Goal: Information Seeking & Learning: Learn about a topic

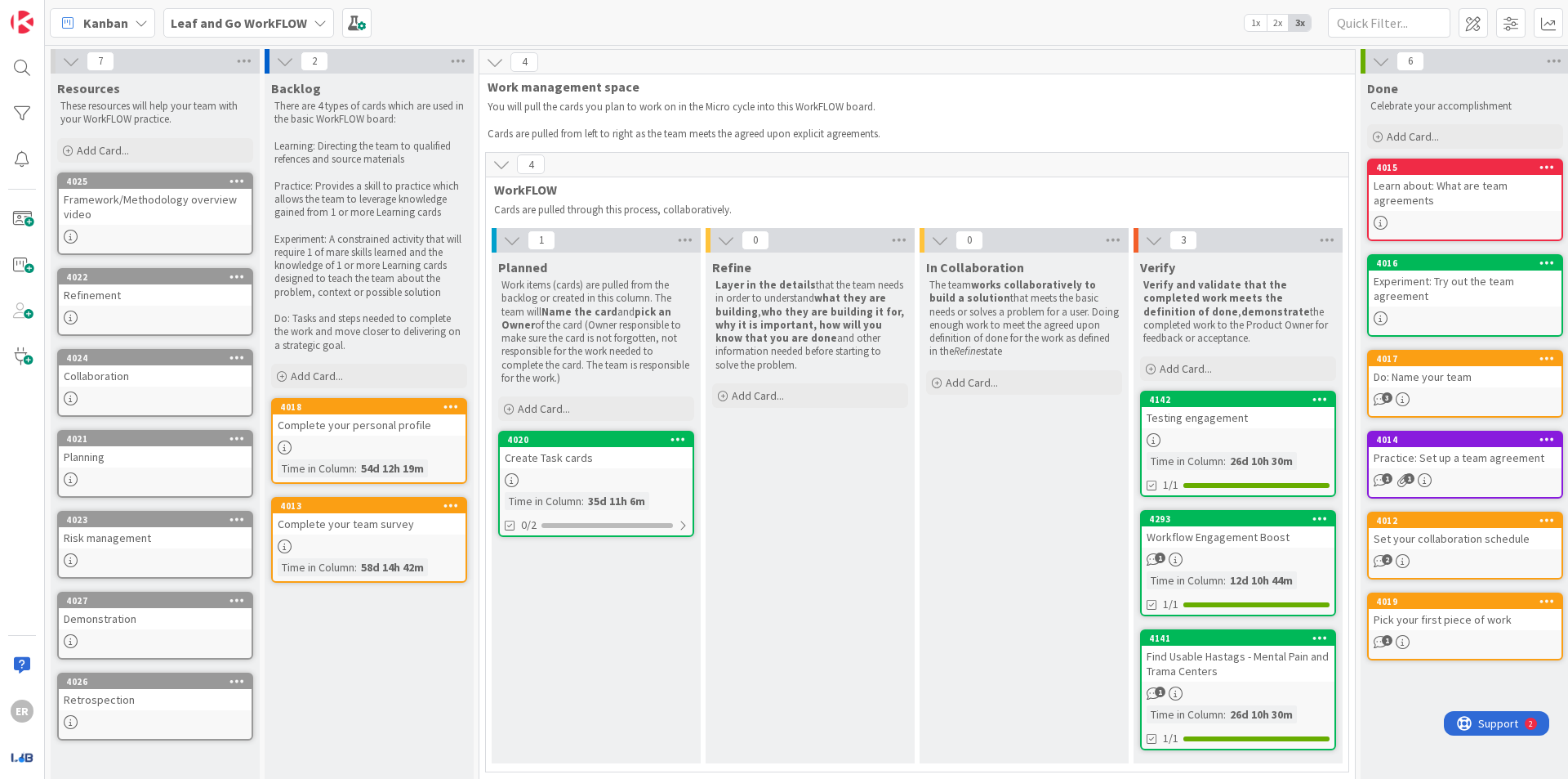
scroll to position [0, 107]
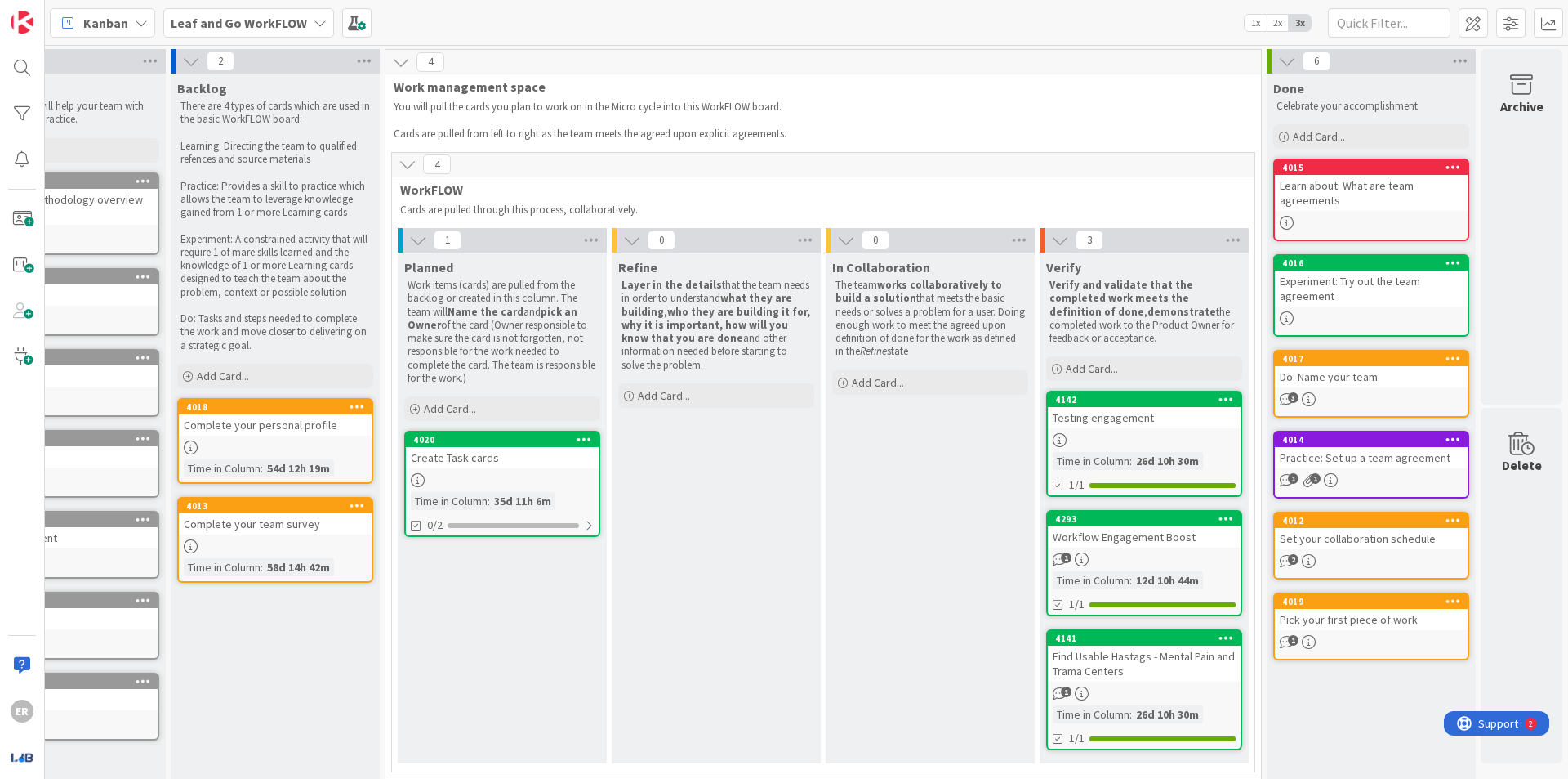
click at [295, 27] on b "Leaf and Go WorkFLOW" at bounding box center [239, 23] width 136 height 17
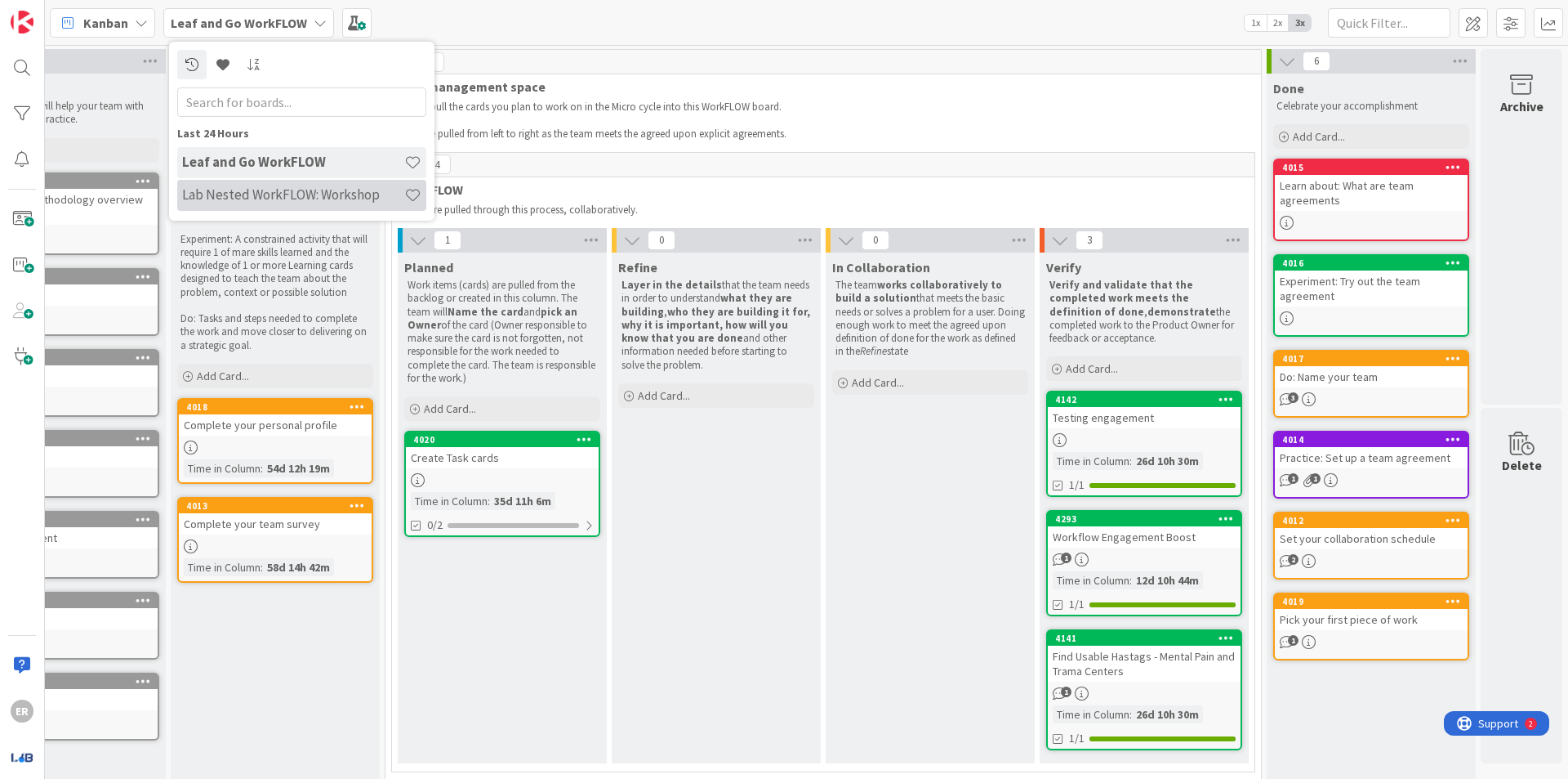
click at [273, 206] on div "Lab Nested WorkFLOW: Workshop" at bounding box center [301, 196] width 249 height 31
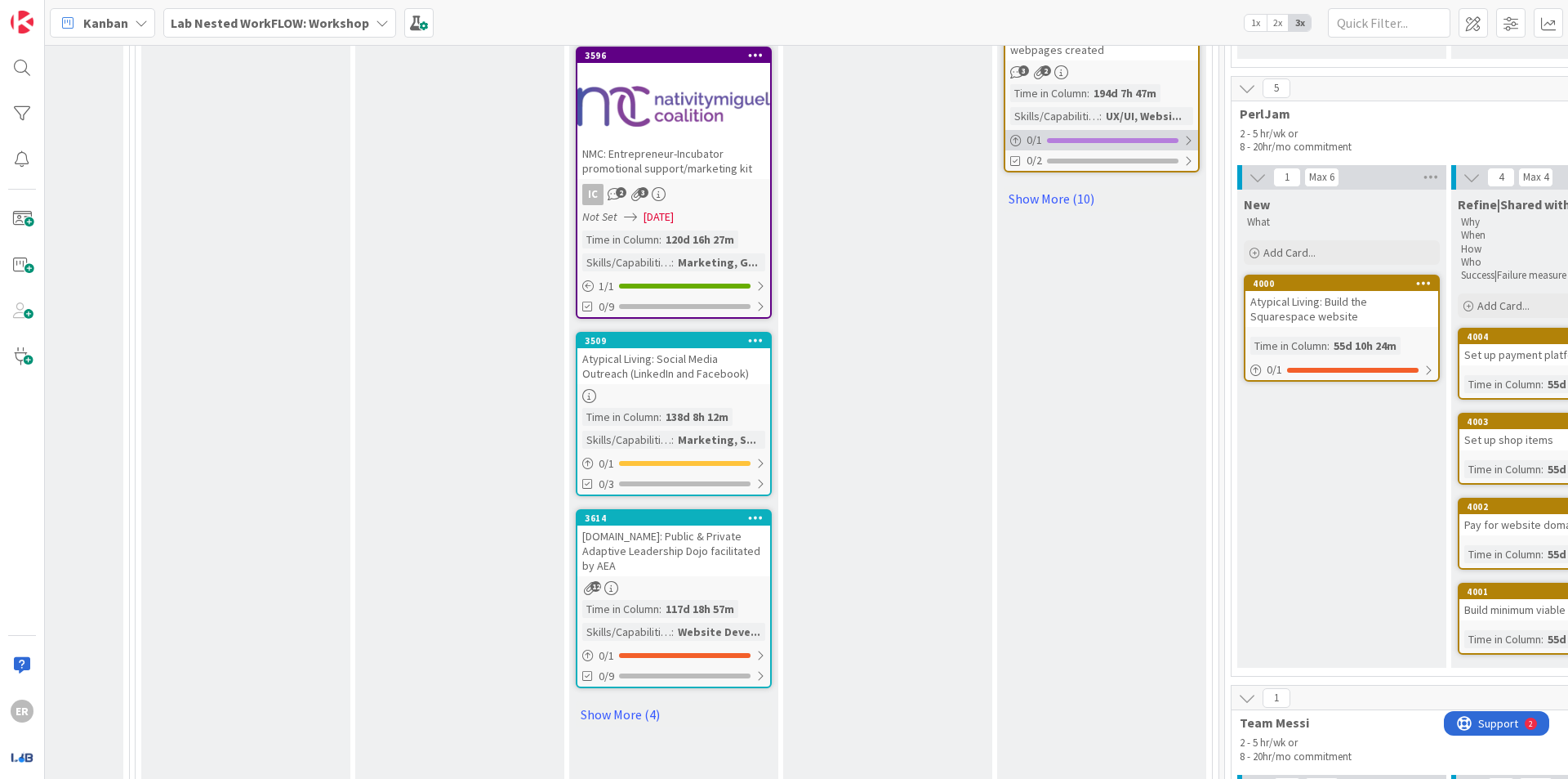
scroll to position [2043, 1434]
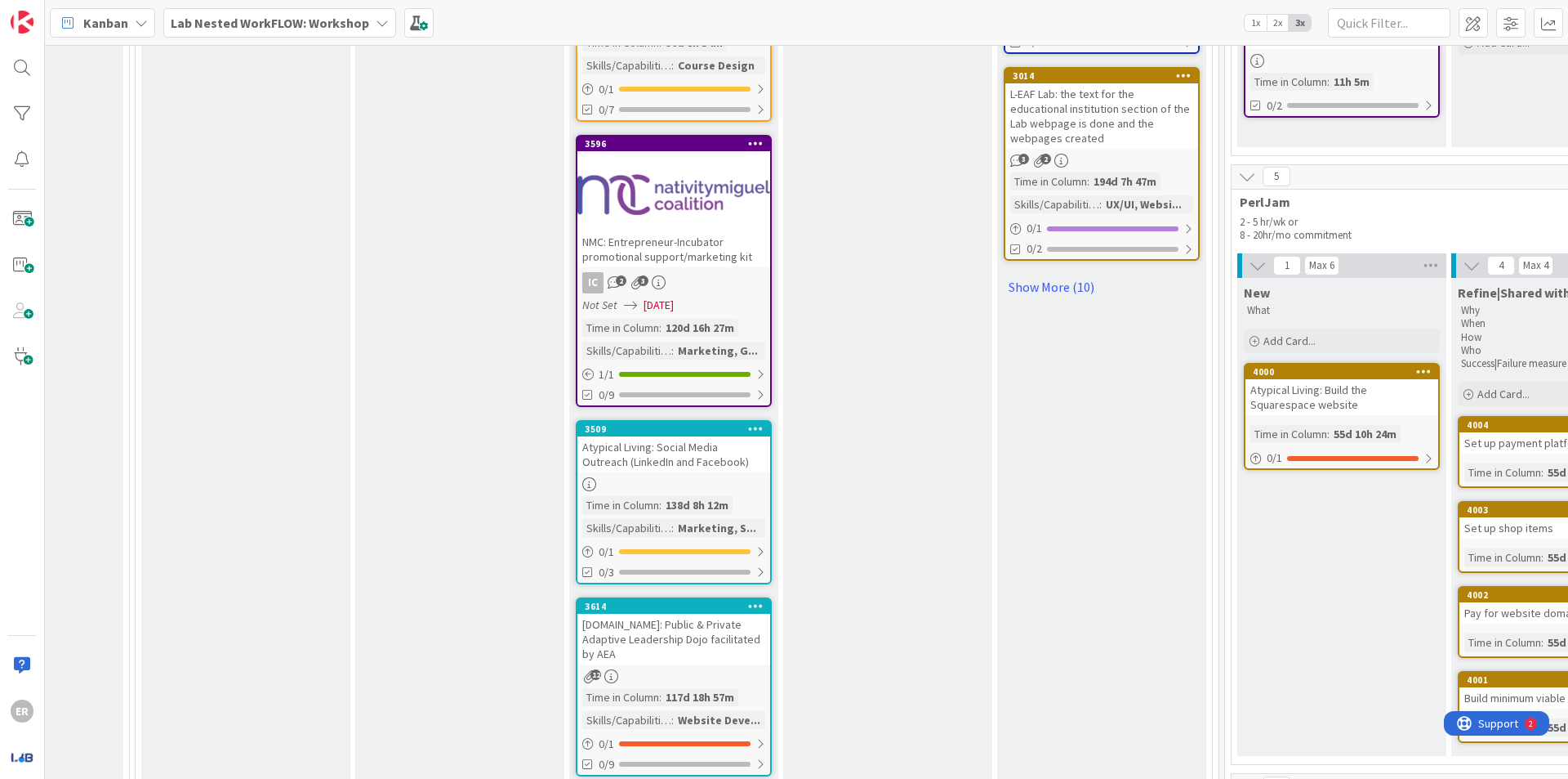
click at [1049, 273] on link "Show More (10)" at bounding box center [1102, 286] width 196 height 26
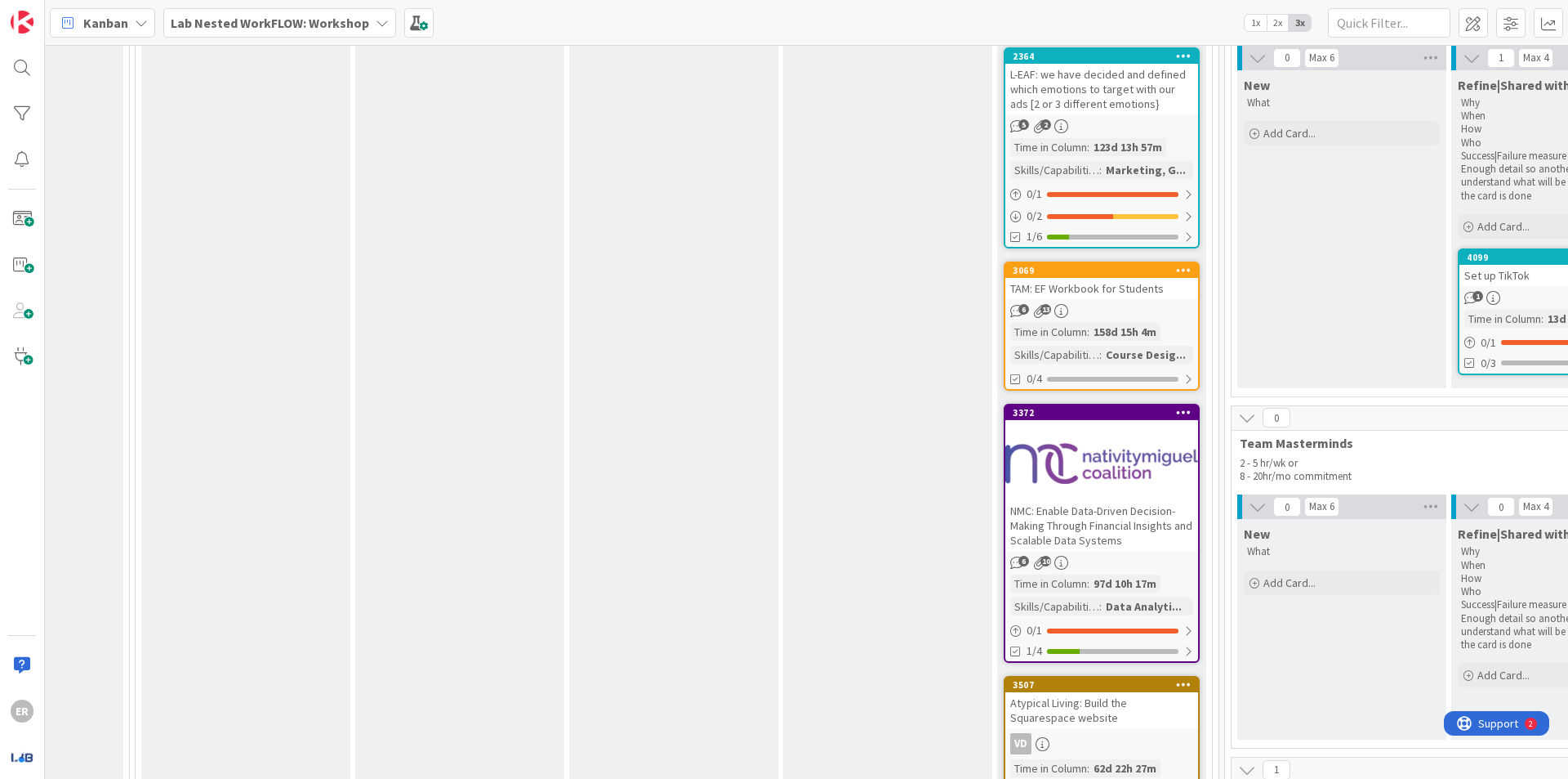
scroll to position [3023, 1434]
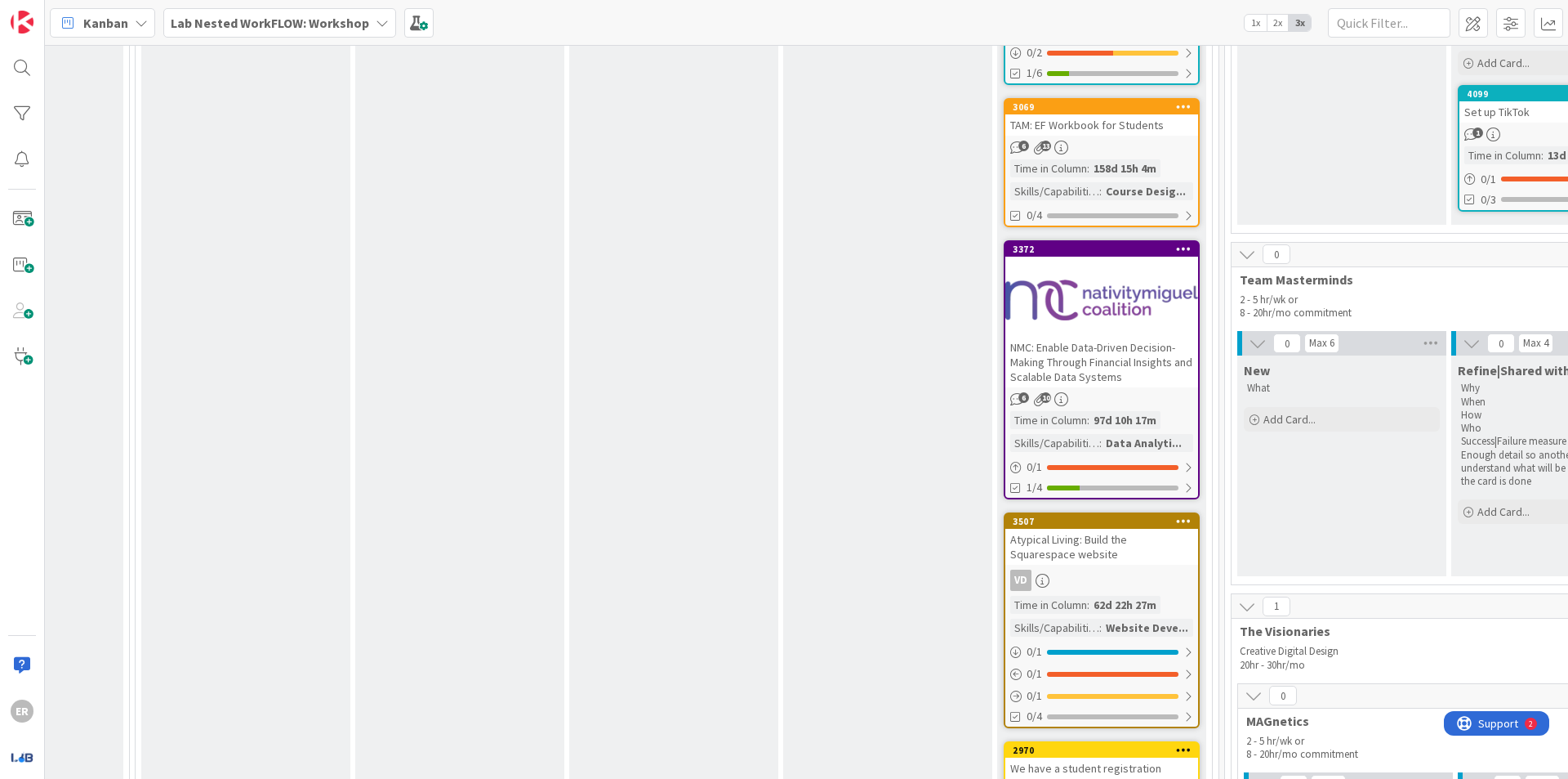
click at [1112, 314] on div at bounding box center [1102, 300] width 193 height 73
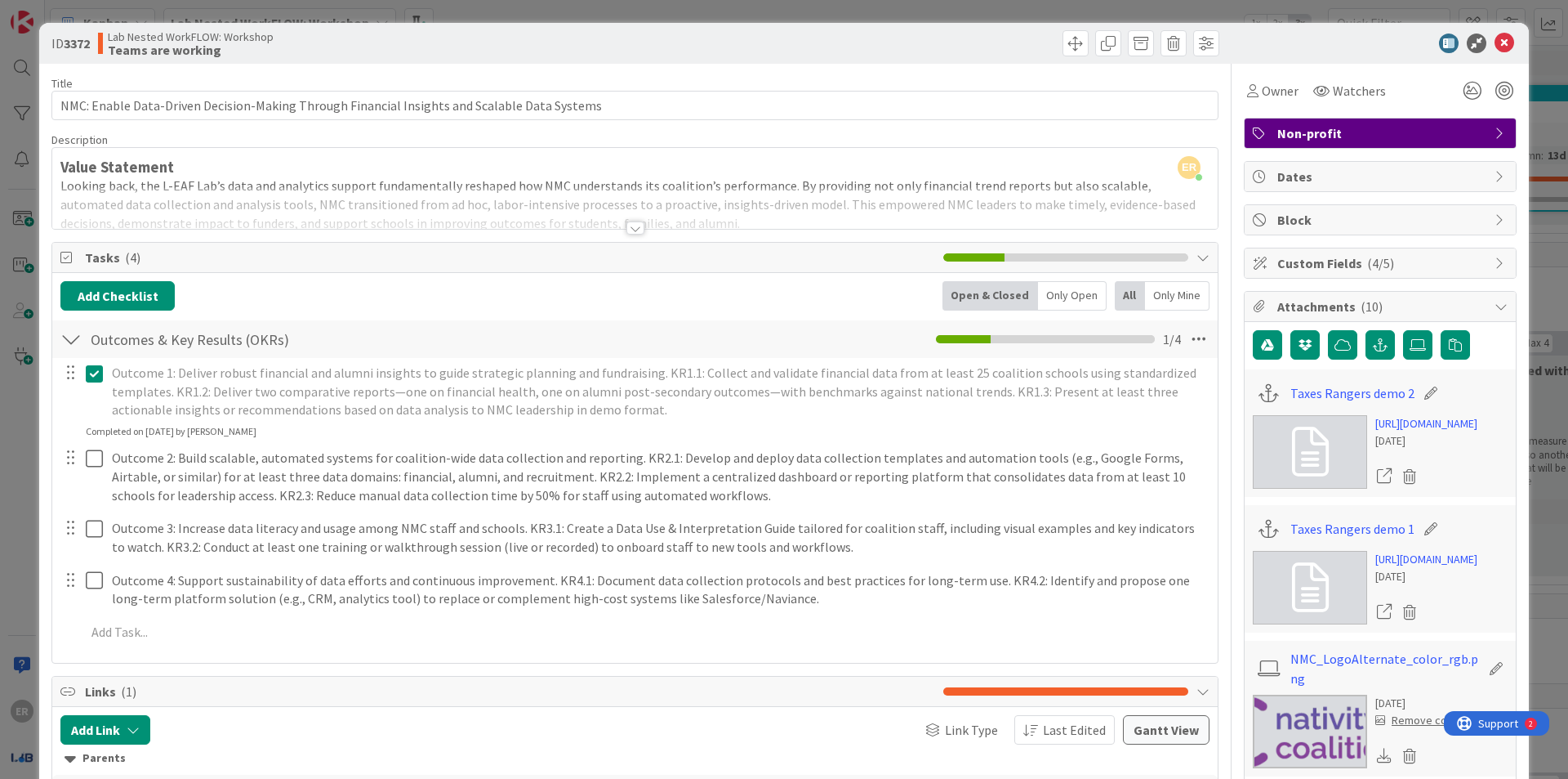
click at [637, 222] on div at bounding box center [636, 228] width 18 height 13
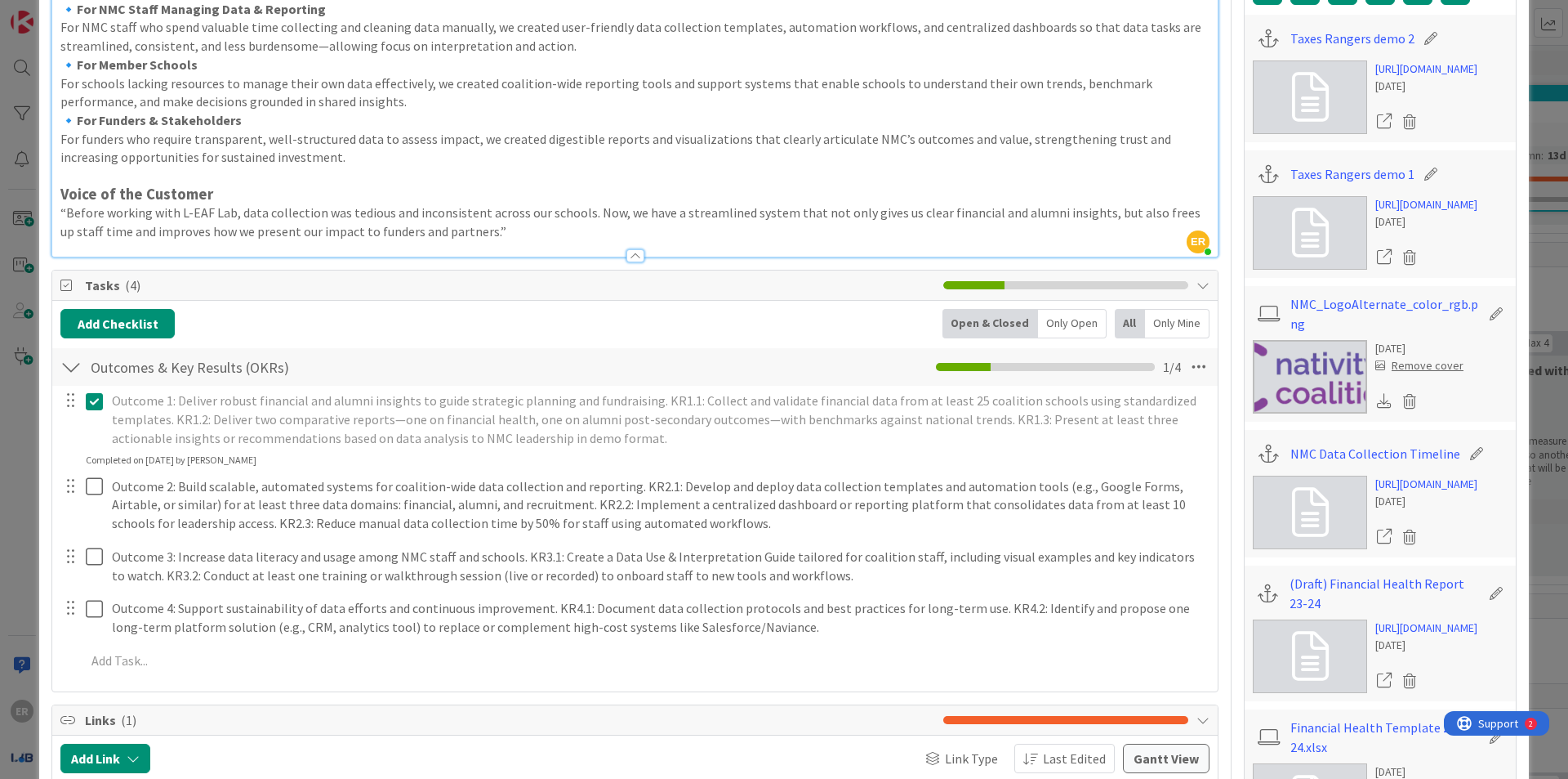
scroll to position [572, 0]
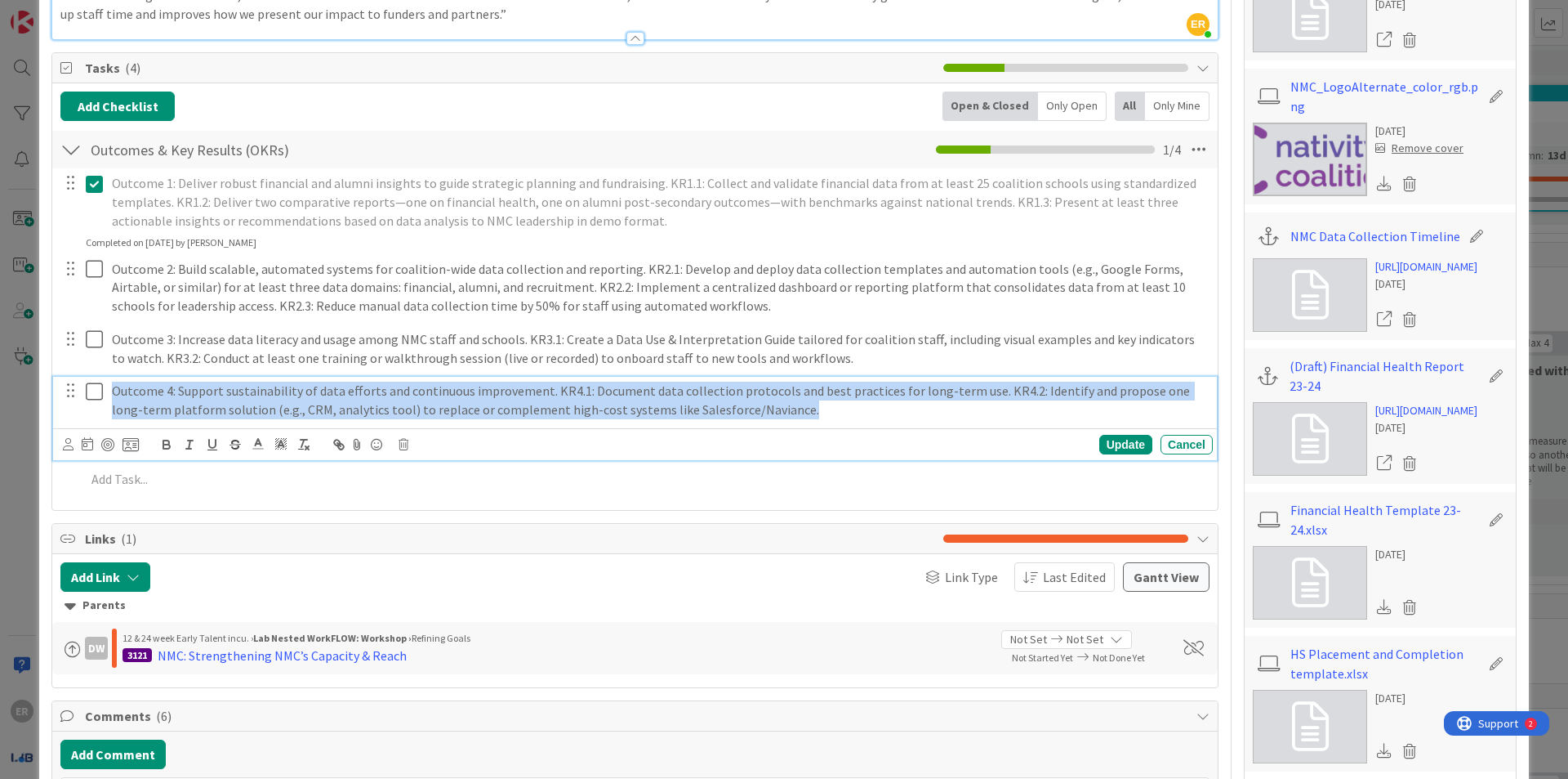
drag, startPoint x: 787, startPoint y: 396, endPoint x: 101, endPoint y: 350, distance: 687.5
click at [101, 350] on div "Outcome 1: Deliver robust financial and alumni insights to guide strategic plan…" at bounding box center [635, 334] width 1149 height 331
copy p "Outcome 4: Support sustainability of data efforts and continuous improvement. K…"
drag, startPoint x: 819, startPoint y: 518, endPoint x: 815, endPoint y: 401, distance: 117.1
click at [815, 401] on p "Outcome 4: Support sustainability of data efforts and continuous improvement. K…" at bounding box center [659, 400] width 1095 height 37
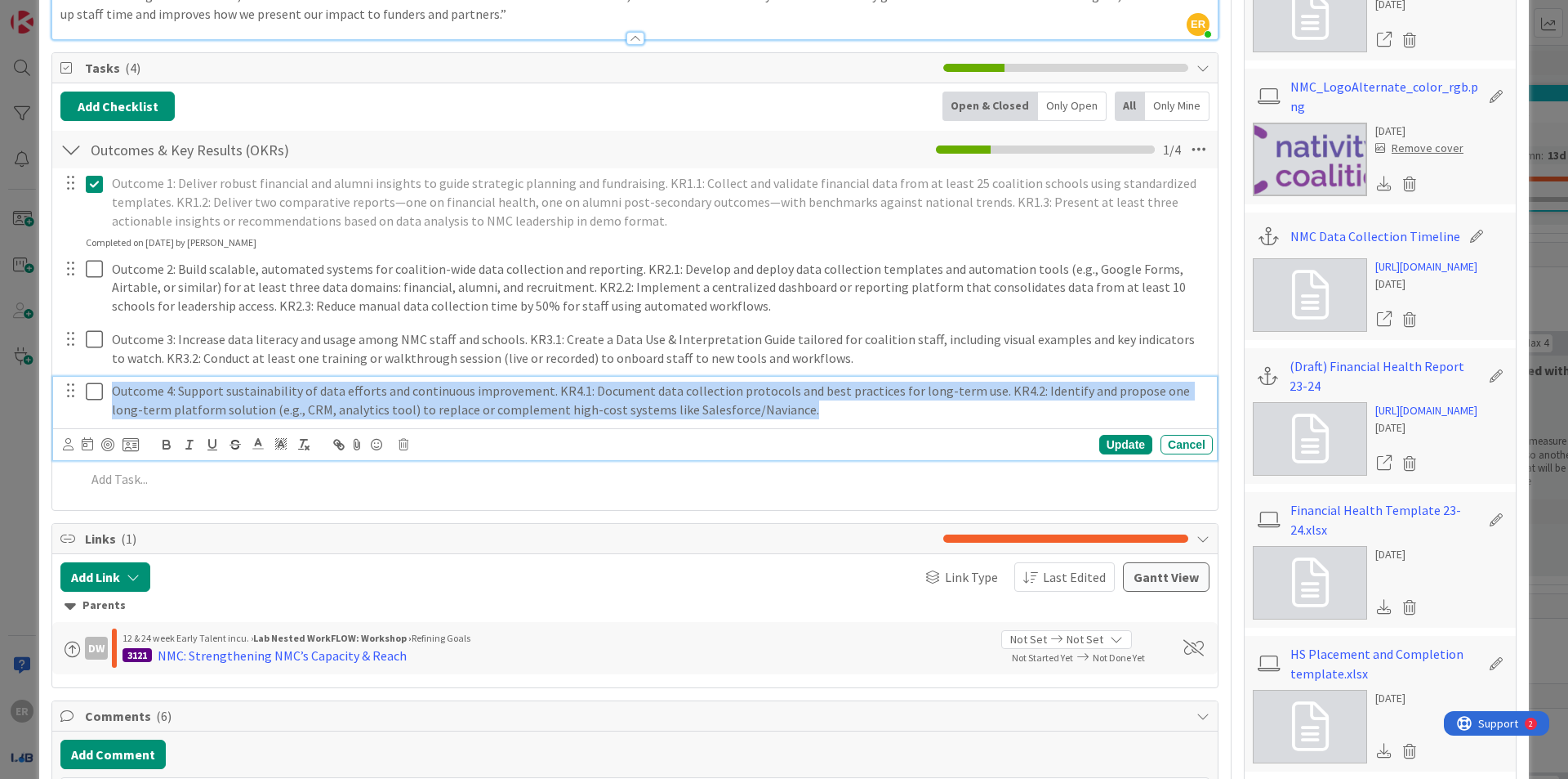
drag, startPoint x: 791, startPoint y: 406, endPoint x: 76, endPoint y: 328, distance: 719.2
click at [76, 328] on div "Outcome 1: Deliver robust financial and alumni insights to guide strategic plan…" at bounding box center [635, 334] width 1149 height 331
copy p "Outcome 4: Support sustainability of data efforts and continuous improvement. K…"
click at [1373, 230] on link "NMC Data Collection Timeline" at bounding box center [1375, 236] width 170 height 19
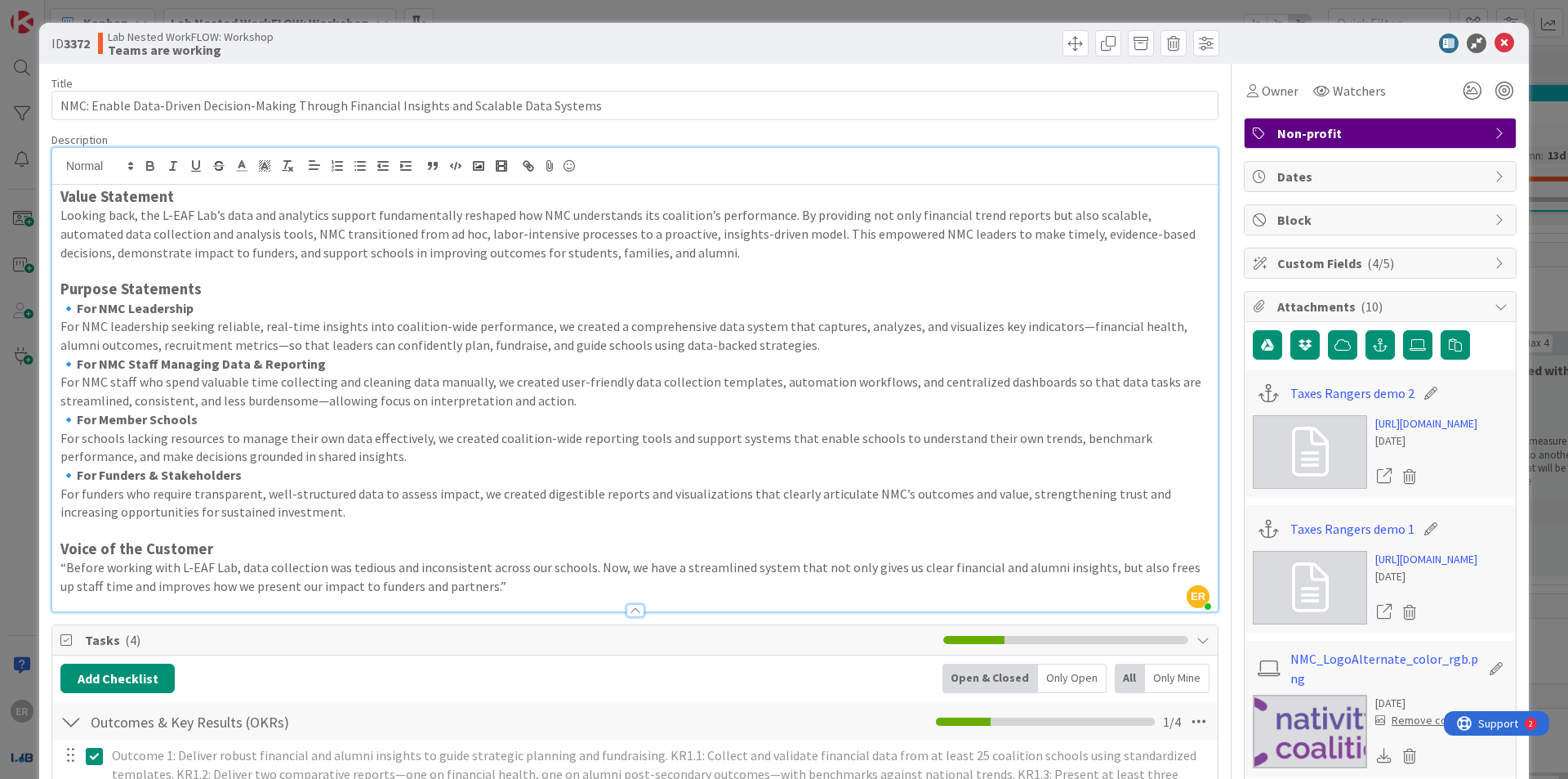
scroll to position [163, 0]
